Goal: Check status

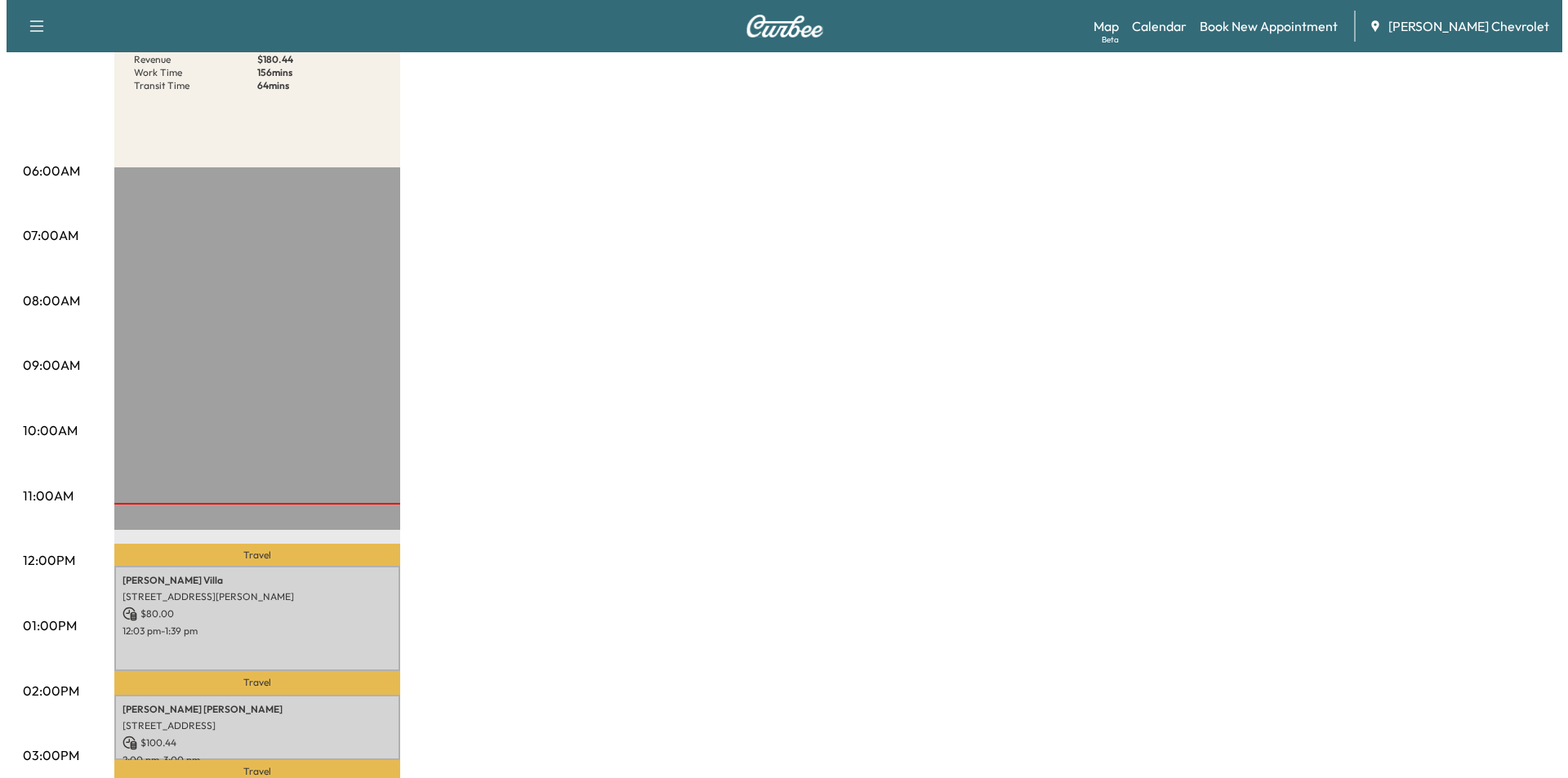
scroll to position [408, 0]
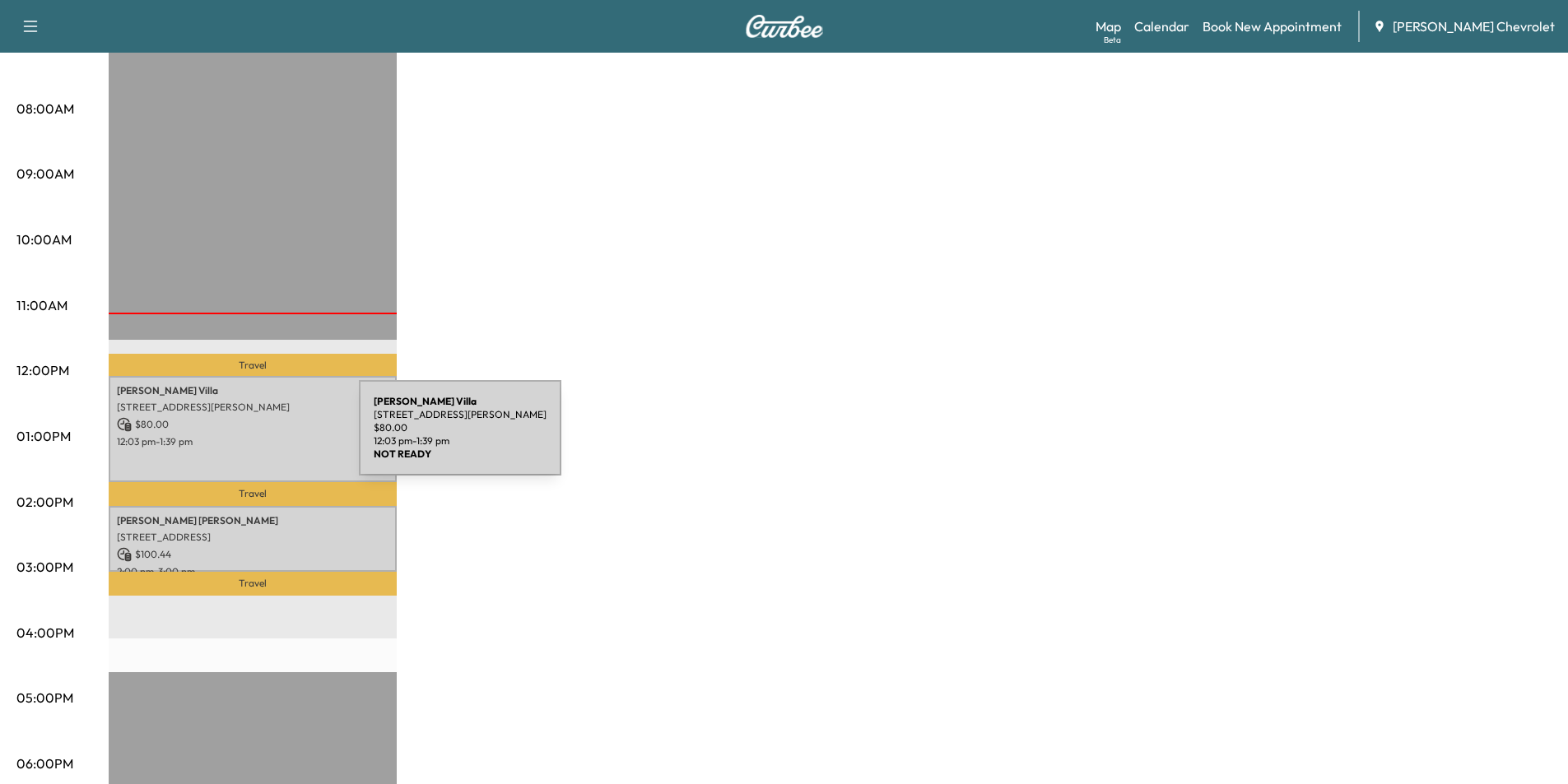
click at [236, 438] on p "12:03 pm - 1:39 pm" at bounding box center [252, 441] width 272 height 13
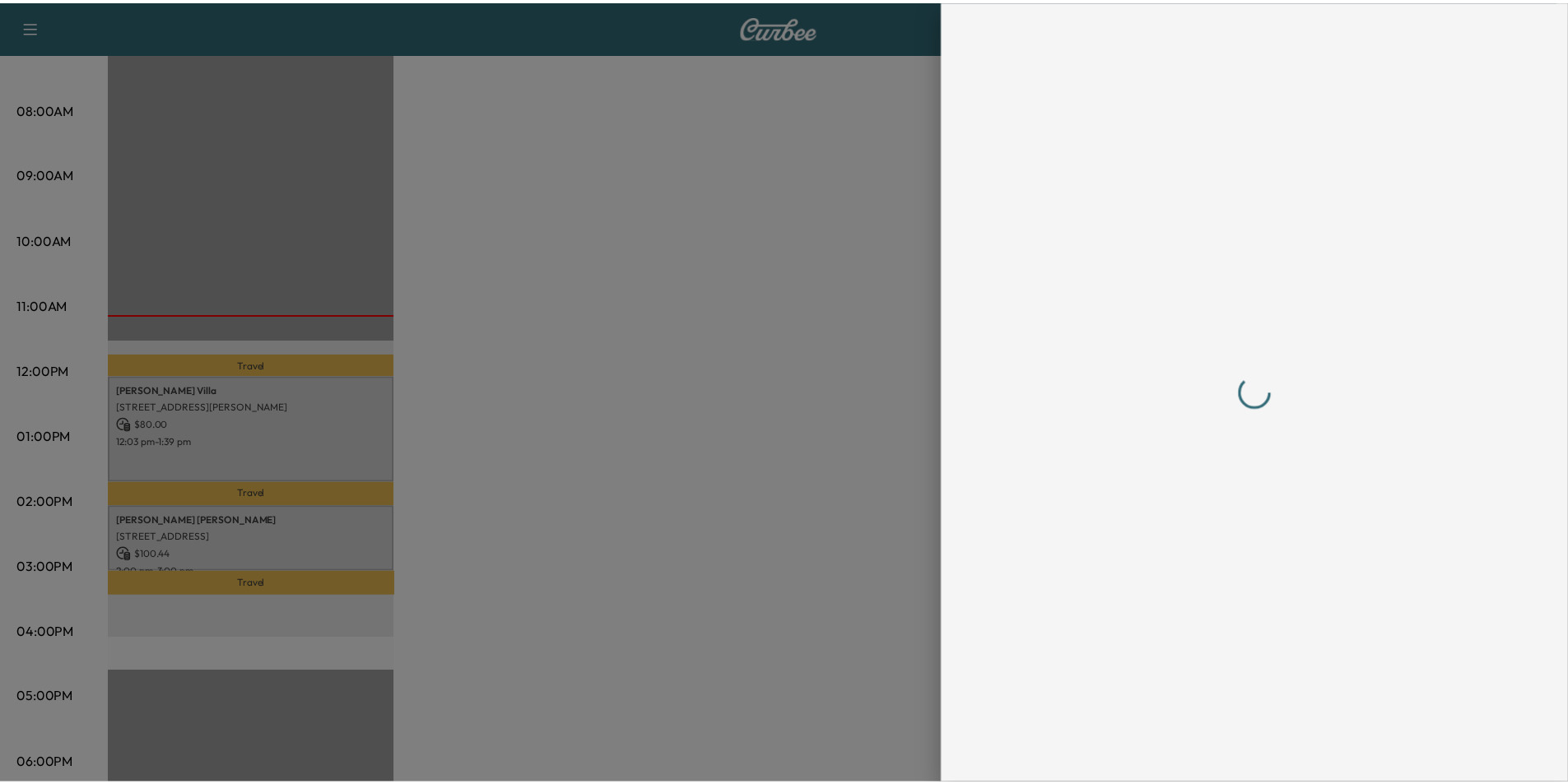
scroll to position [0, 0]
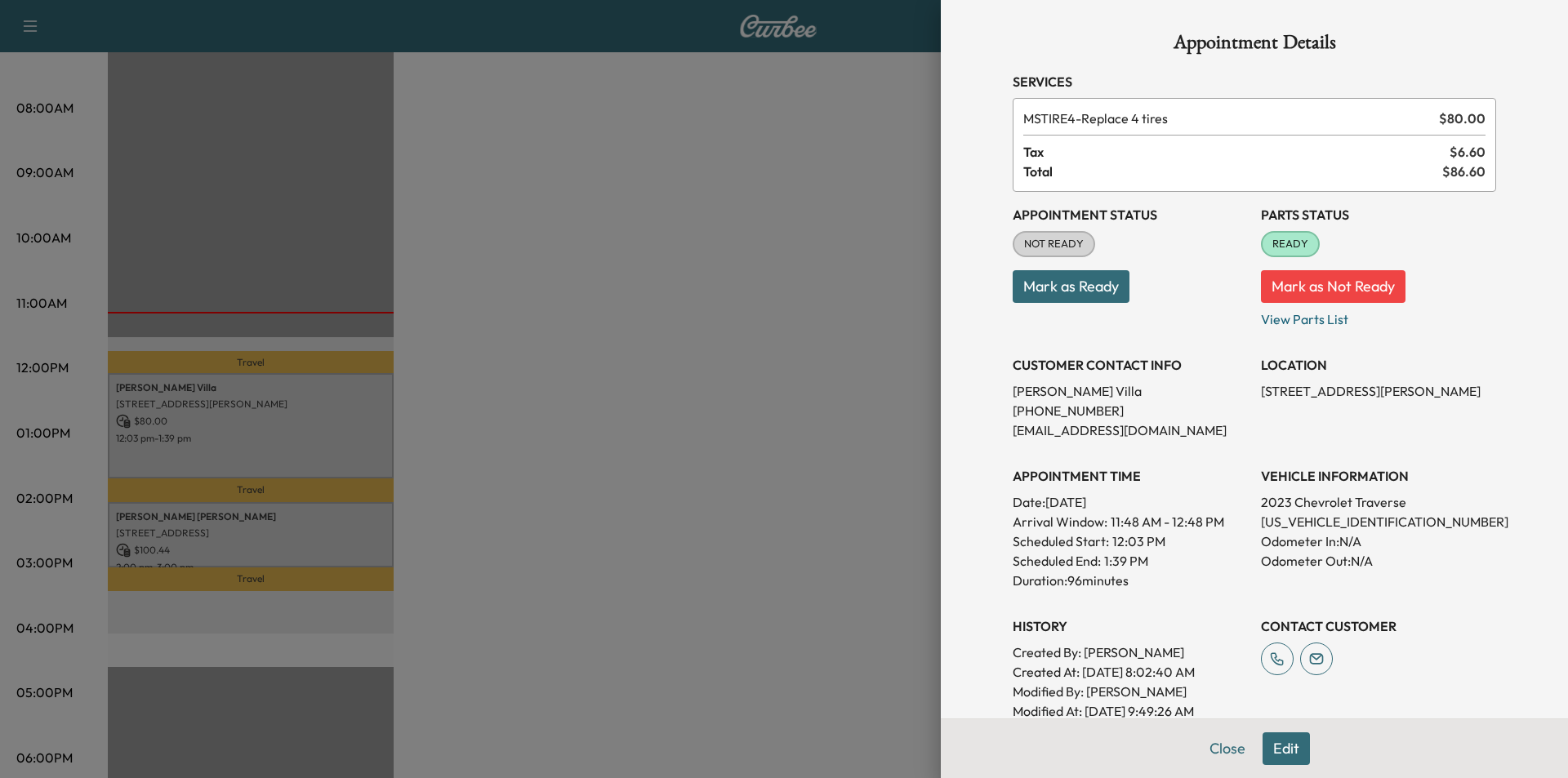
click at [800, 210] on div at bounding box center [784, 389] width 1568 height 778
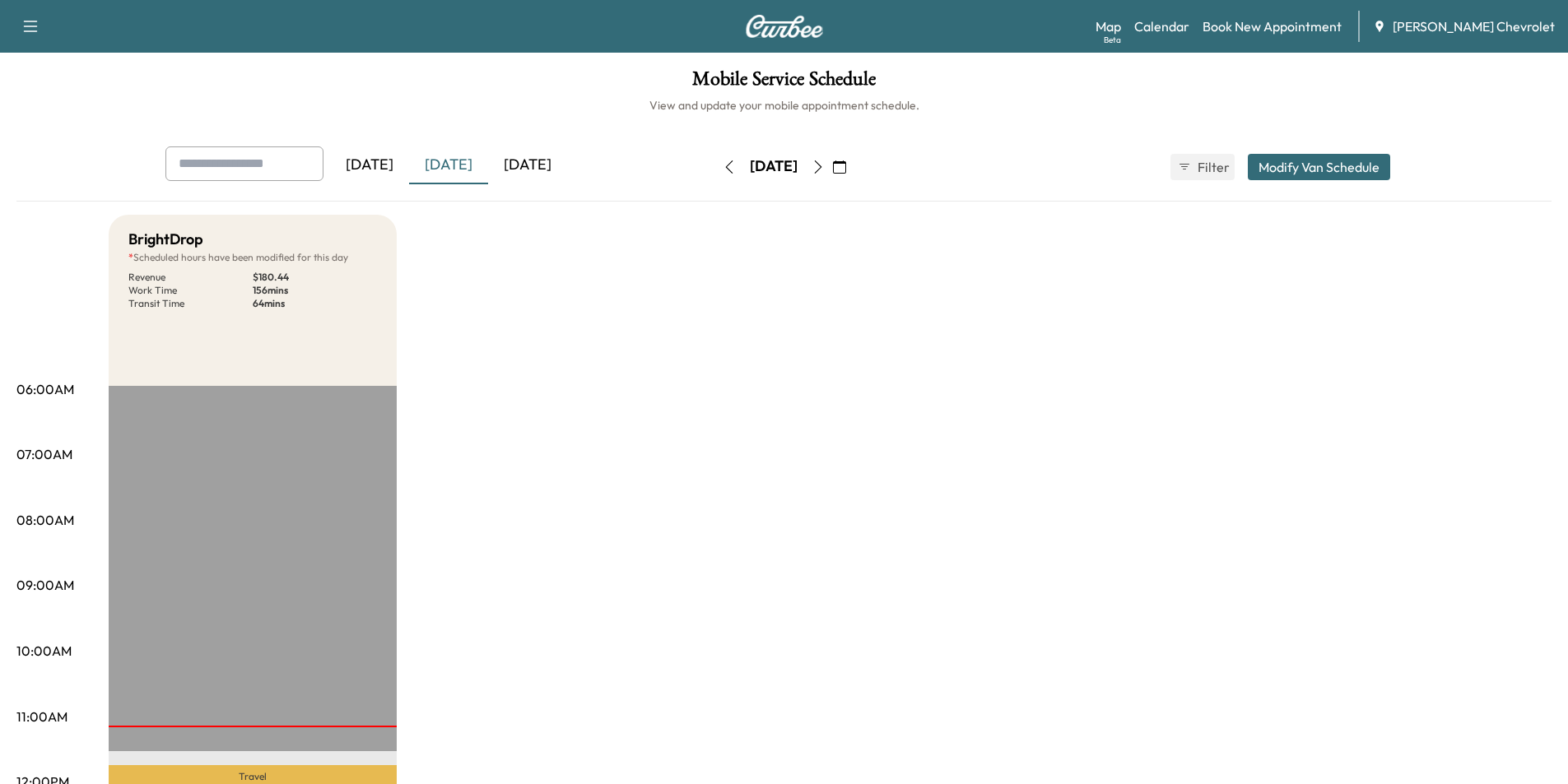
click at [847, 166] on icon "button" at bounding box center [839, 167] width 13 height 13
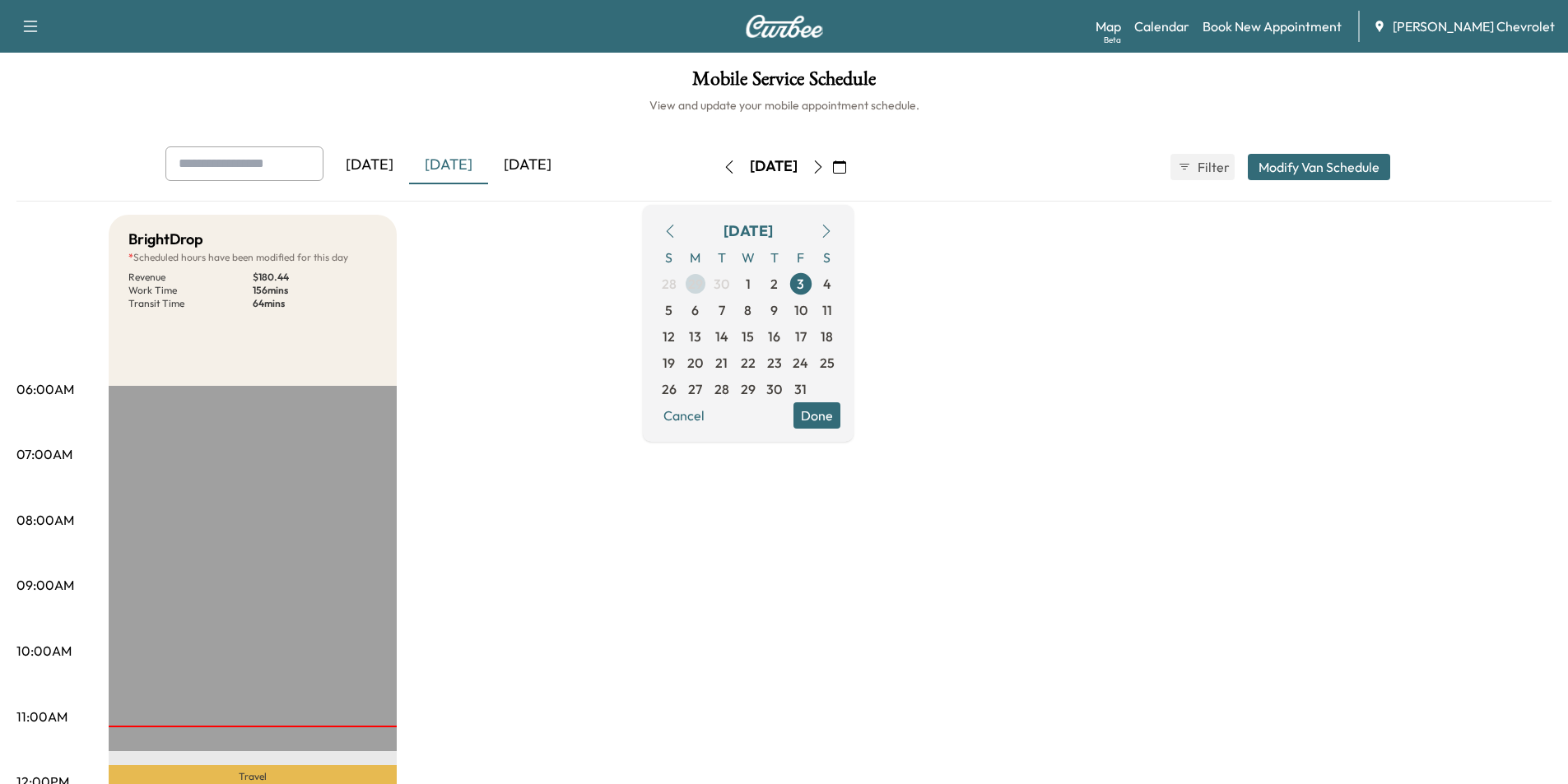
click at [703, 285] on span "29" at bounding box center [696, 284] width 15 height 20
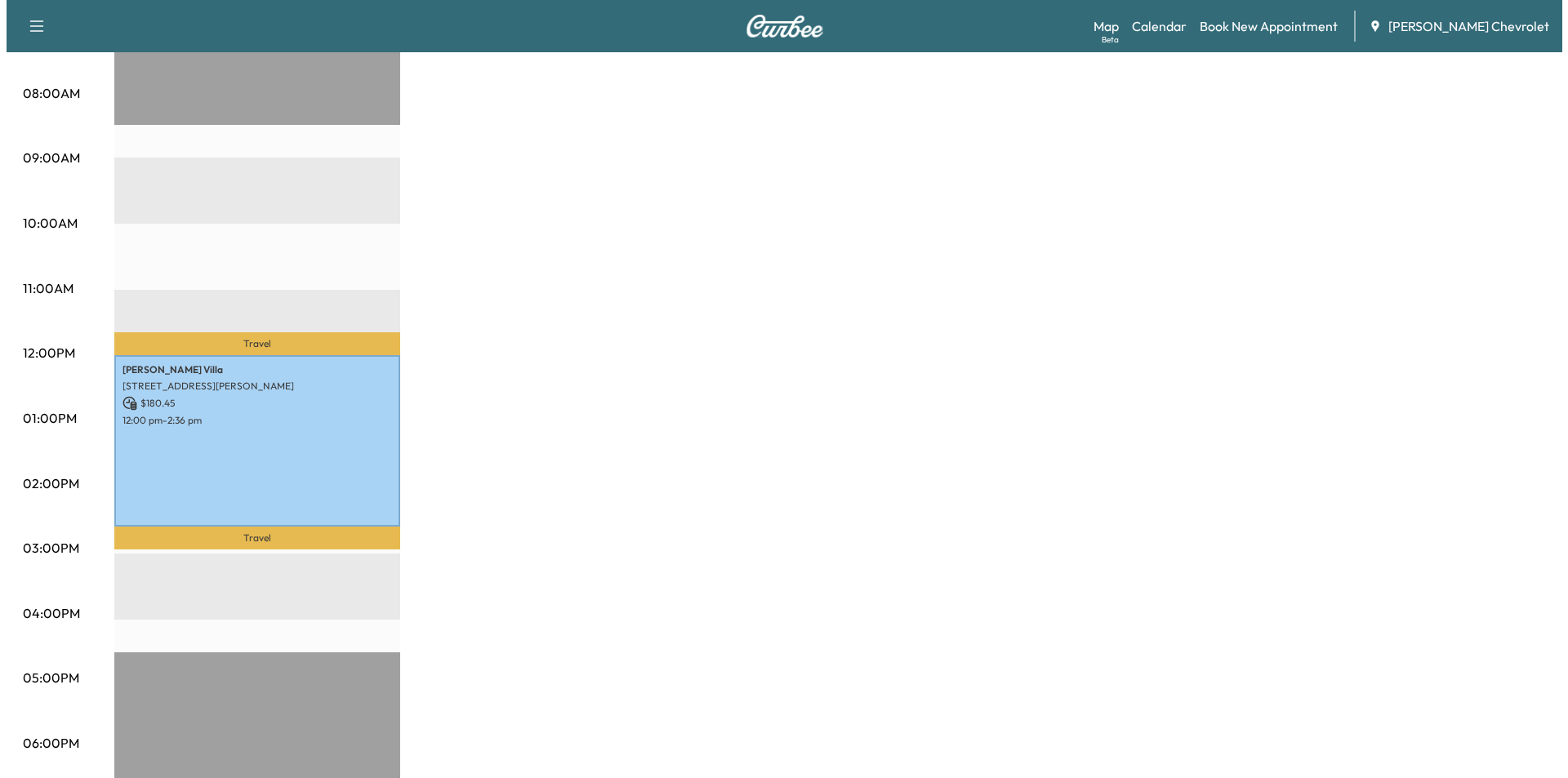
scroll to position [571, 0]
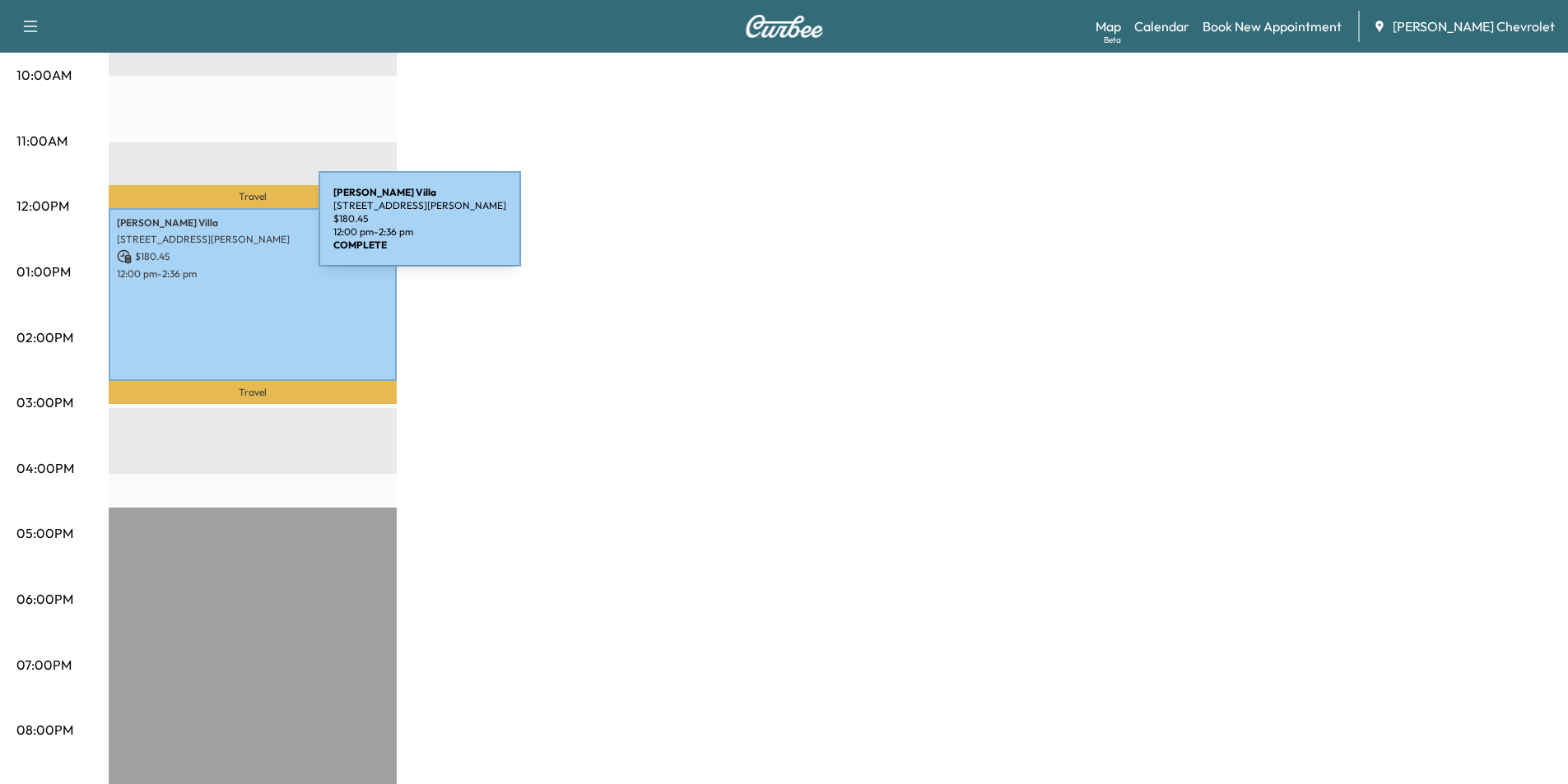
click at [195, 233] on p "[STREET_ADDRESS][PERSON_NAME]" at bounding box center [252, 239] width 272 height 13
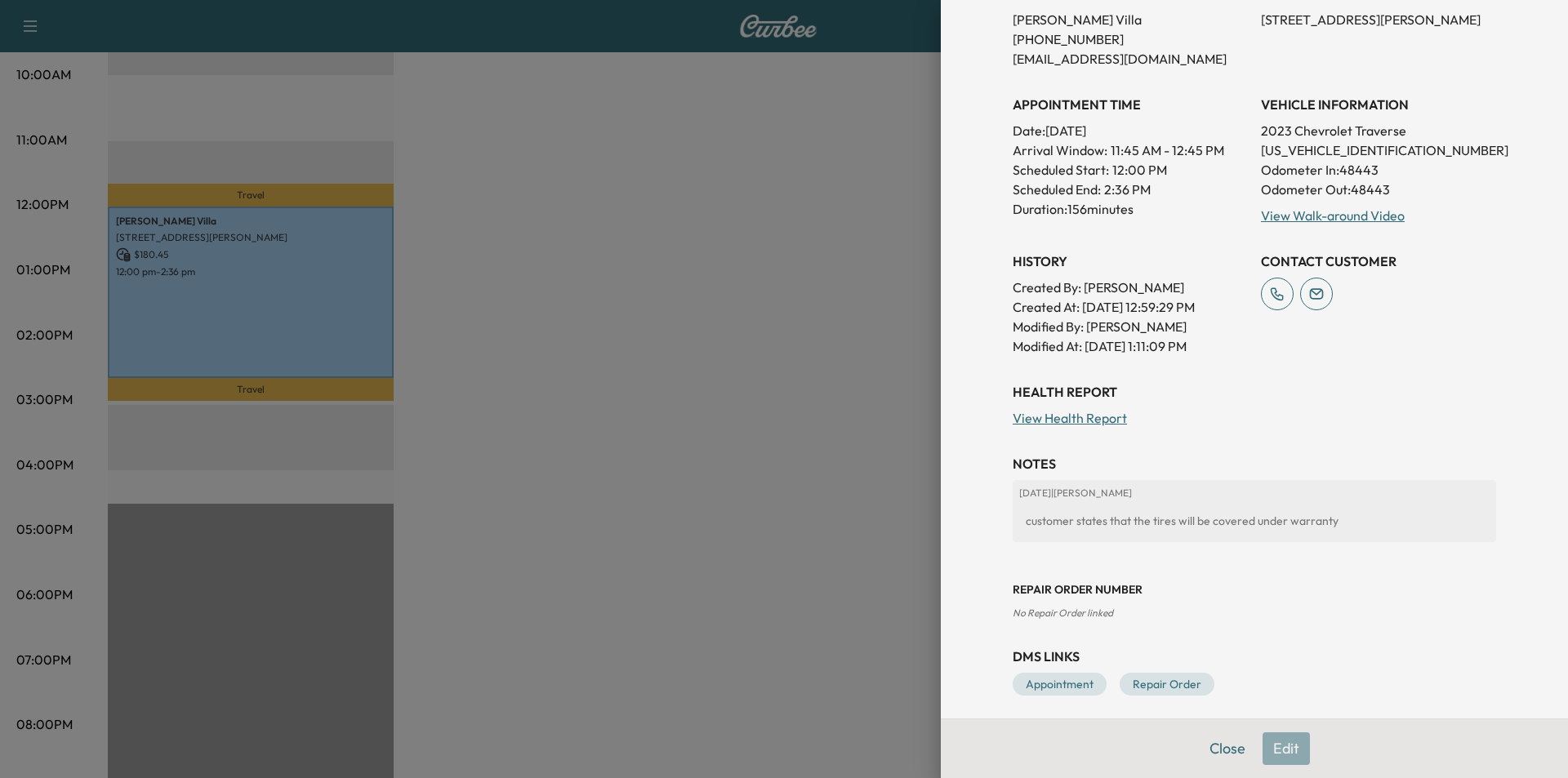
scroll to position [355, 0]
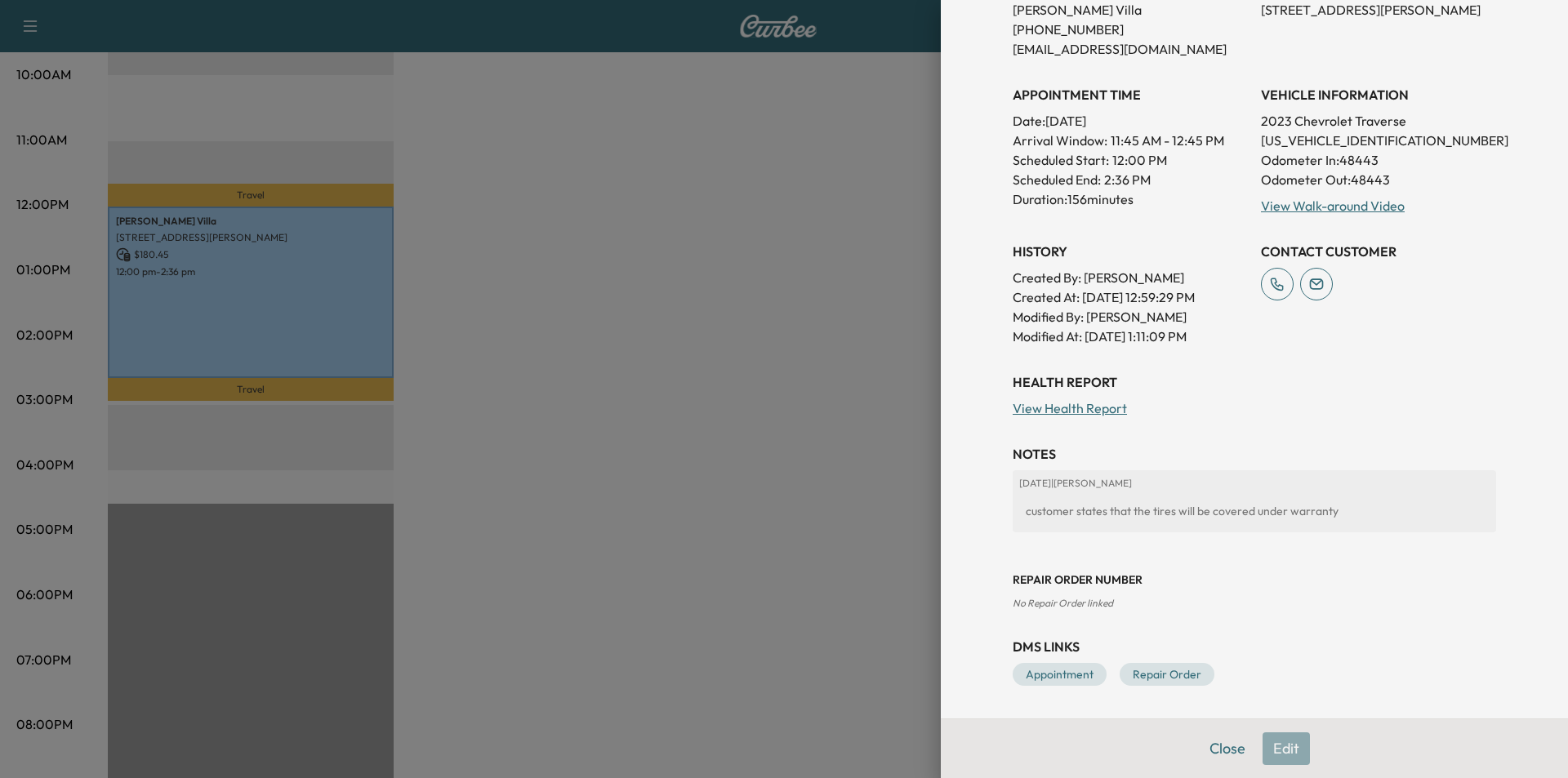
click at [1054, 412] on link "View Health Report" at bounding box center [1070, 408] width 114 height 16
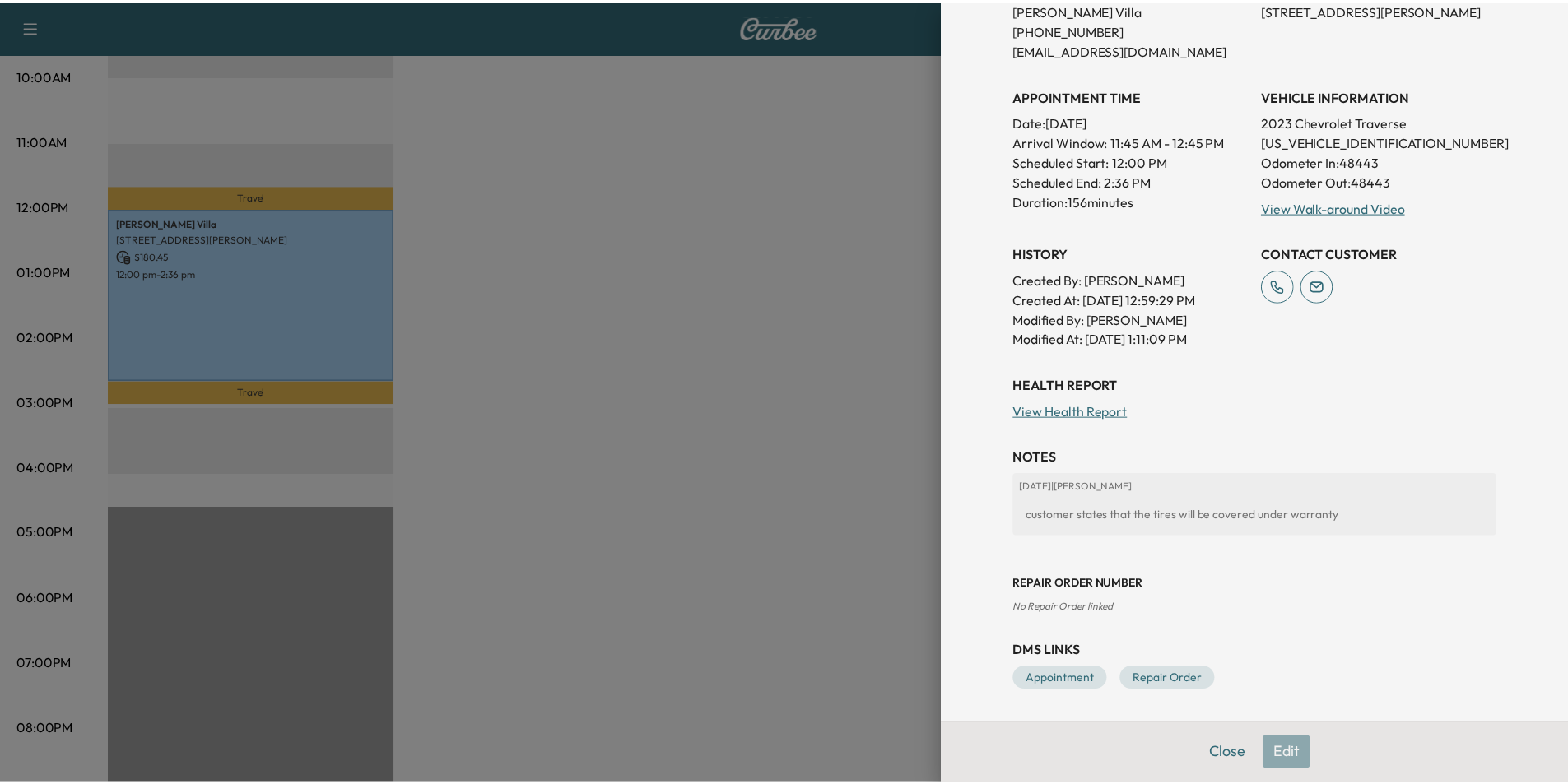
scroll to position [0, 0]
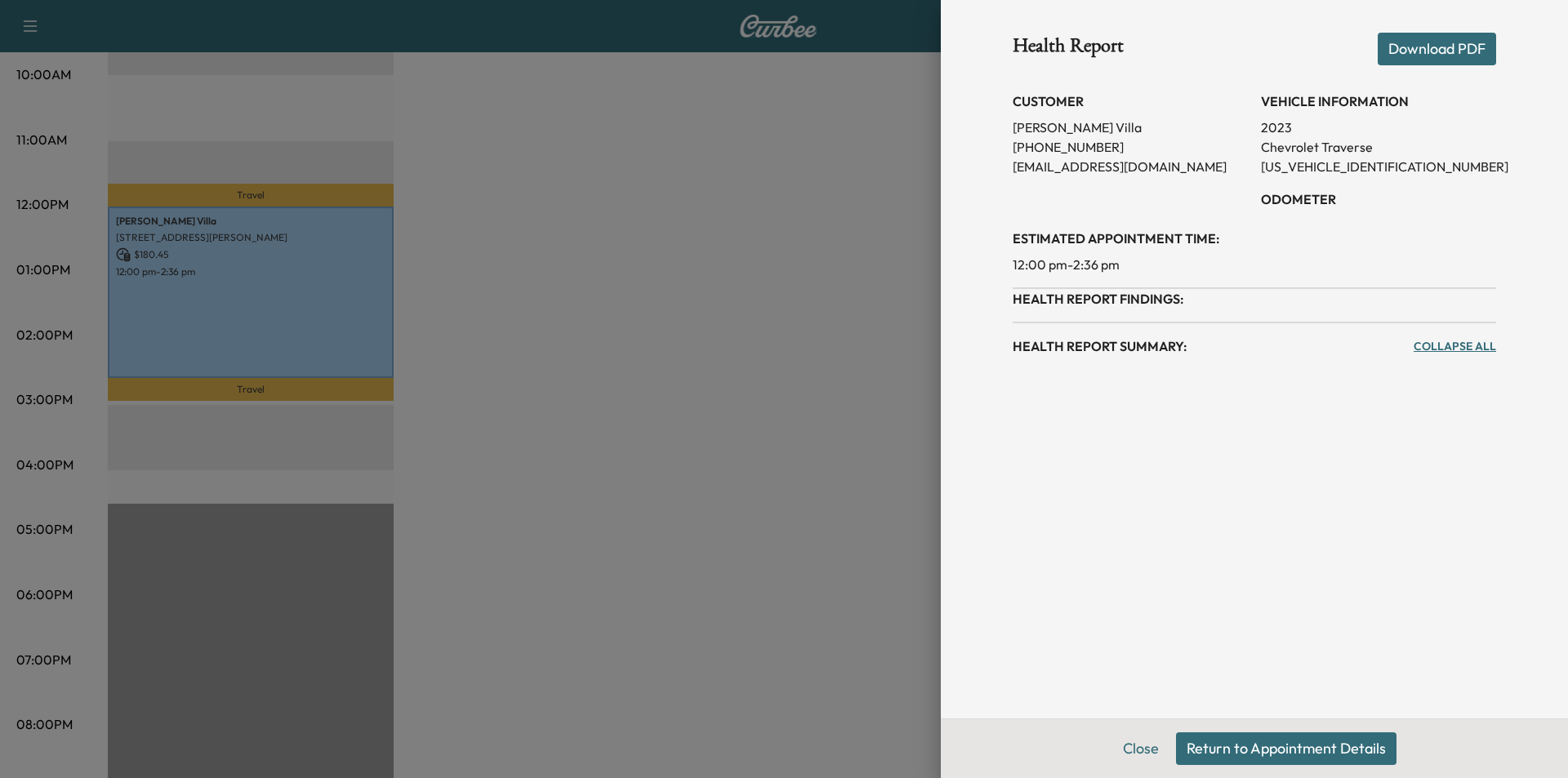
click at [582, 468] on div at bounding box center [784, 389] width 1568 height 778
